Goal: Task Accomplishment & Management: Manage account settings

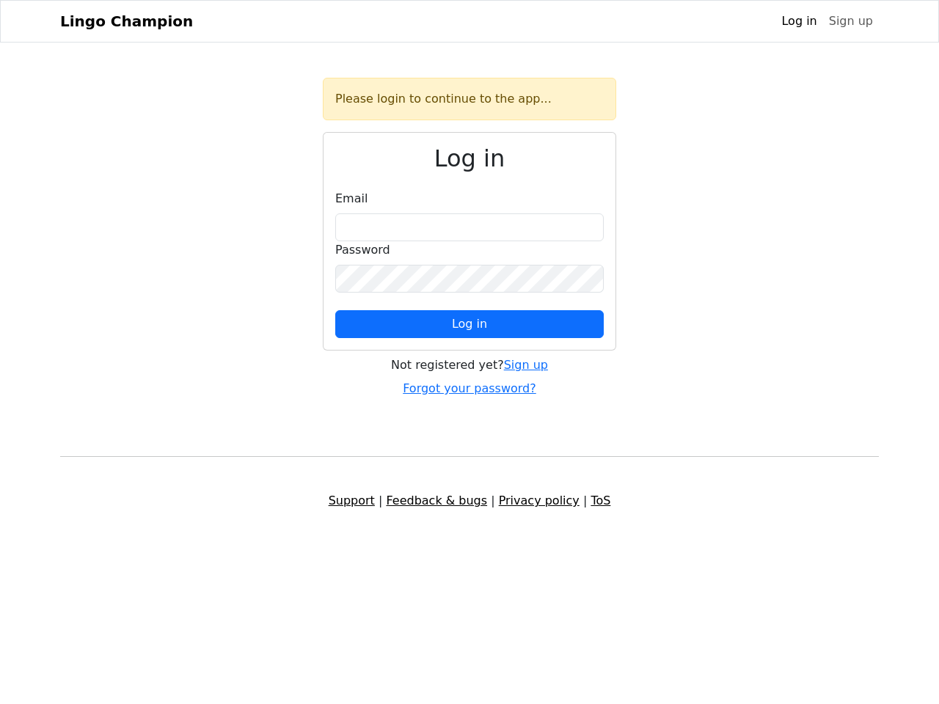
click at [469, 324] on span "Log in" at bounding box center [469, 324] width 35 height 14
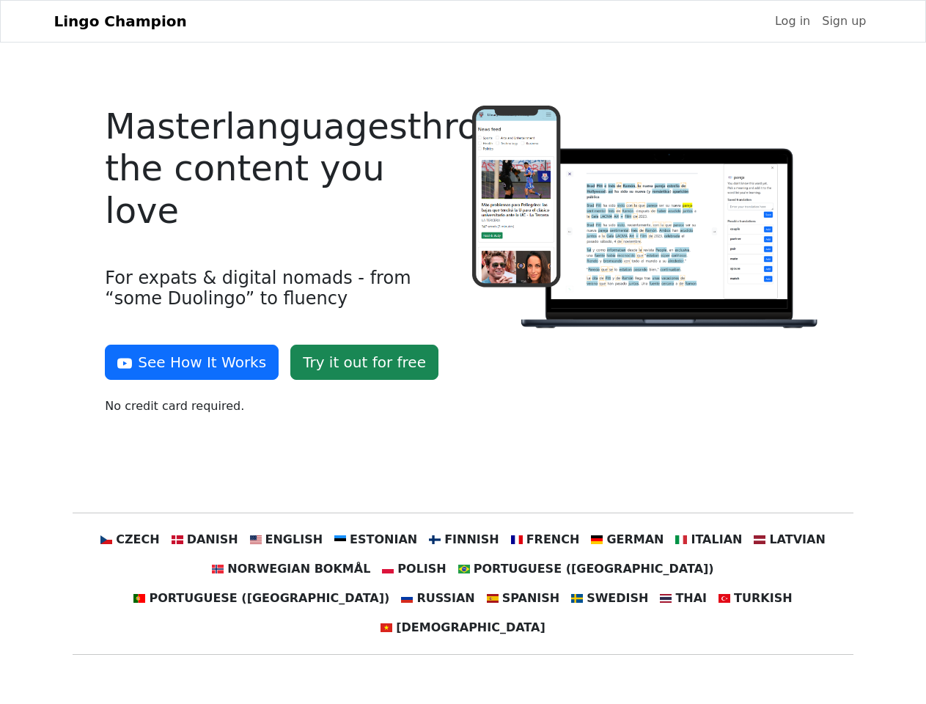
click at [463, 352] on div at bounding box center [646, 266] width 367 height 321
click at [186, 362] on button "See How It Works" at bounding box center [192, 362] width 174 height 35
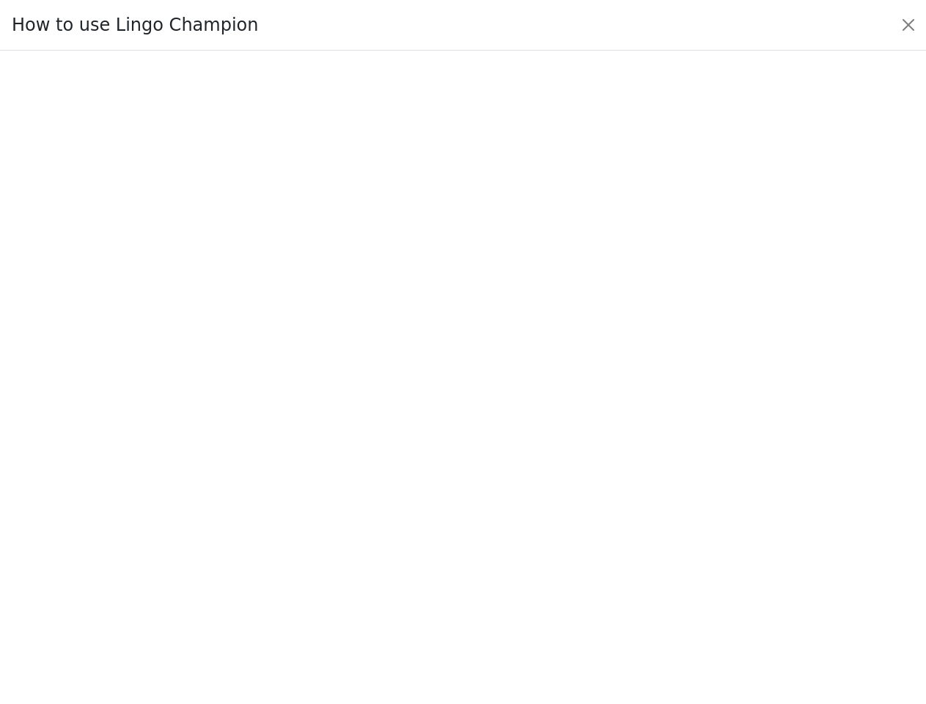
click at [158, 540] on div at bounding box center [462, 376] width 857 height 507
click at [227, 540] on div at bounding box center [462, 376] width 857 height 507
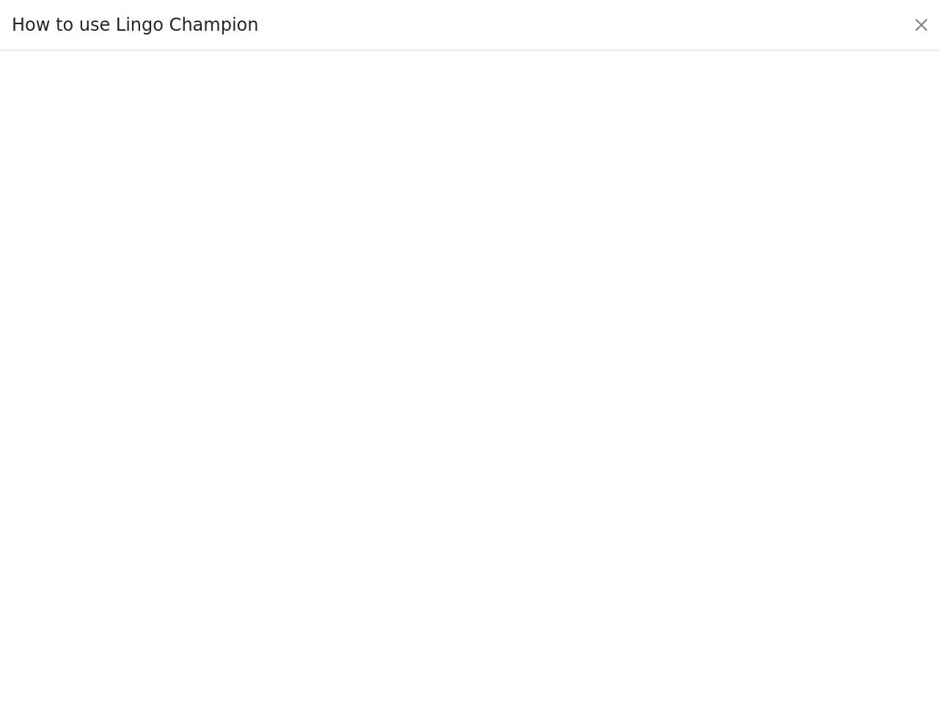
click at [301, 540] on div at bounding box center [469, 377] width 870 height 515
click at [381, 540] on div at bounding box center [469, 377] width 870 height 515
click at [462, 540] on div at bounding box center [469, 377] width 870 height 515
click at [535, 540] on div at bounding box center [469, 377] width 870 height 515
click at [611, 540] on div at bounding box center [469, 377] width 870 height 515
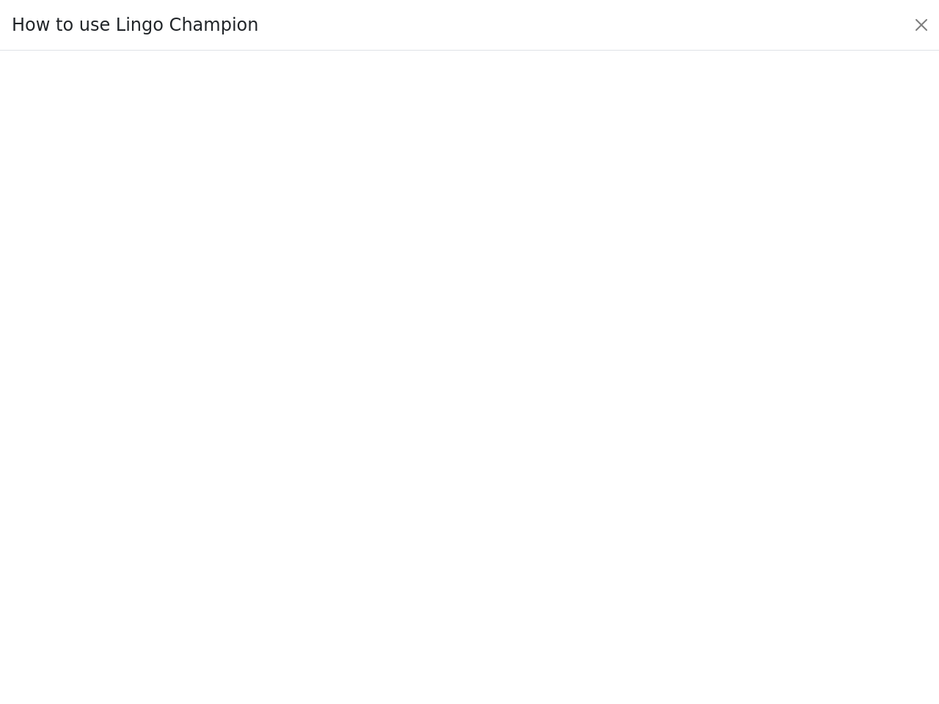
click at [686, 540] on div at bounding box center [469, 377] width 870 height 515
